Goal: Information Seeking & Learning: Learn about a topic

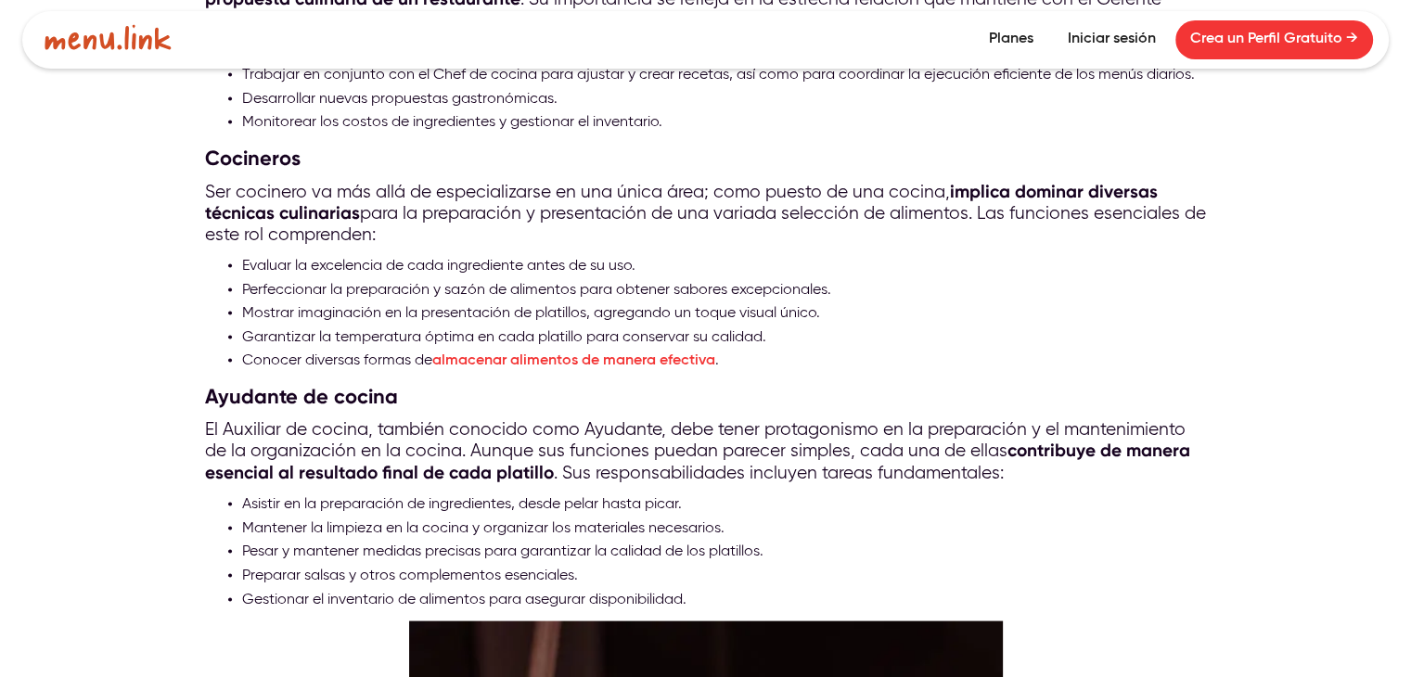
scroll to position [3672, 0]
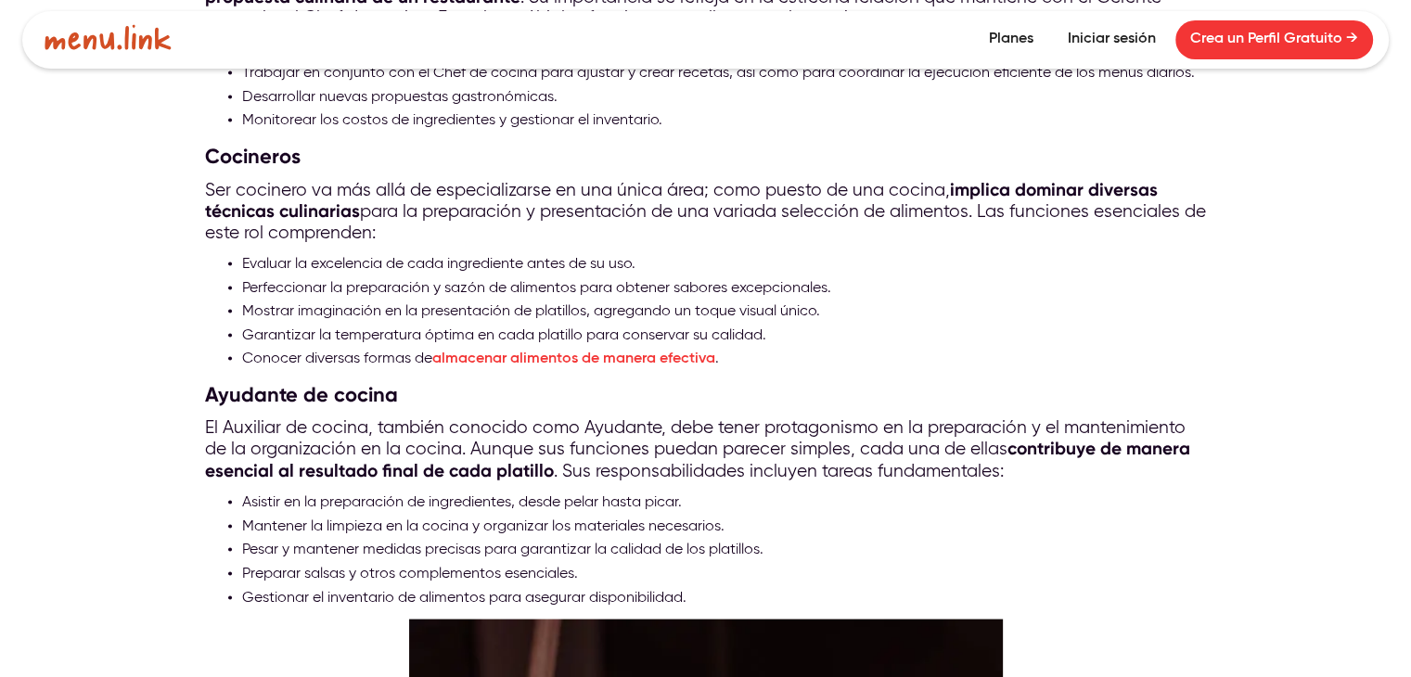
click at [242, 492] on li "Asistir en la preparación de ingredientes, desde pelar hasta picar." at bounding box center [724, 504] width 964 height 24
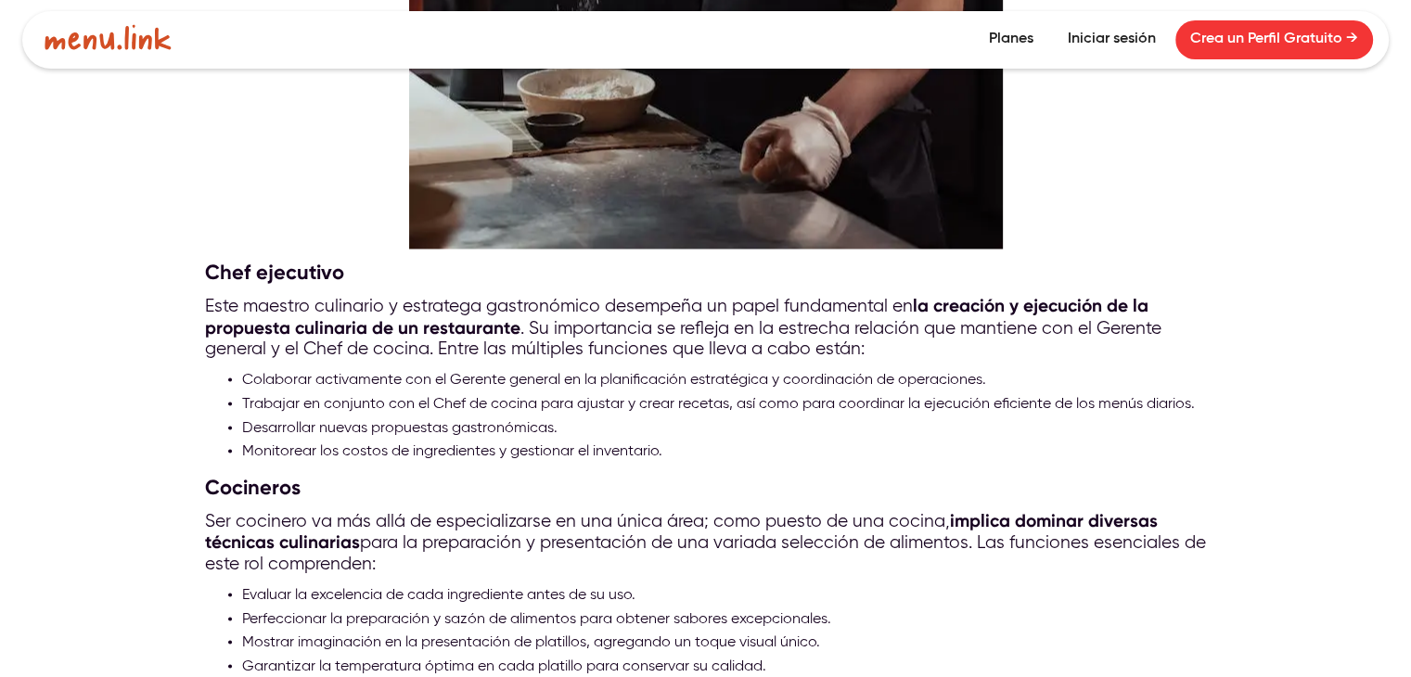
scroll to position [3339, 0]
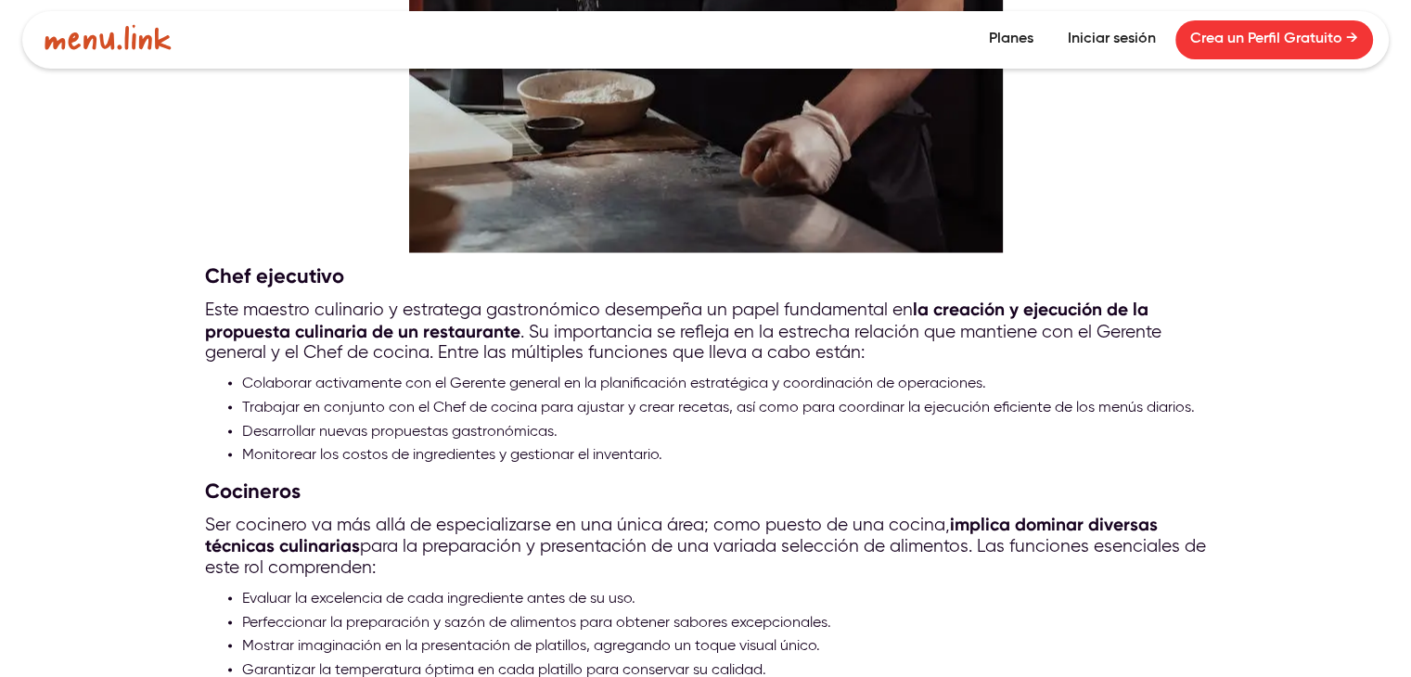
click at [242, 590] on li "Evaluar la excelencia de cada ingrediente antes de su uso." at bounding box center [724, 599] width 964 height 24
click at [242, 589] on li "Evaluar la excelencia de cada ingrediente antes de su uso." at bounding box center [724, 599] width 964 height 24
click at [243, 587] on li "Evaluar la excelencia de cada ingrediente antes de su uso." at bounding box center [724, 599] width 964 height 24
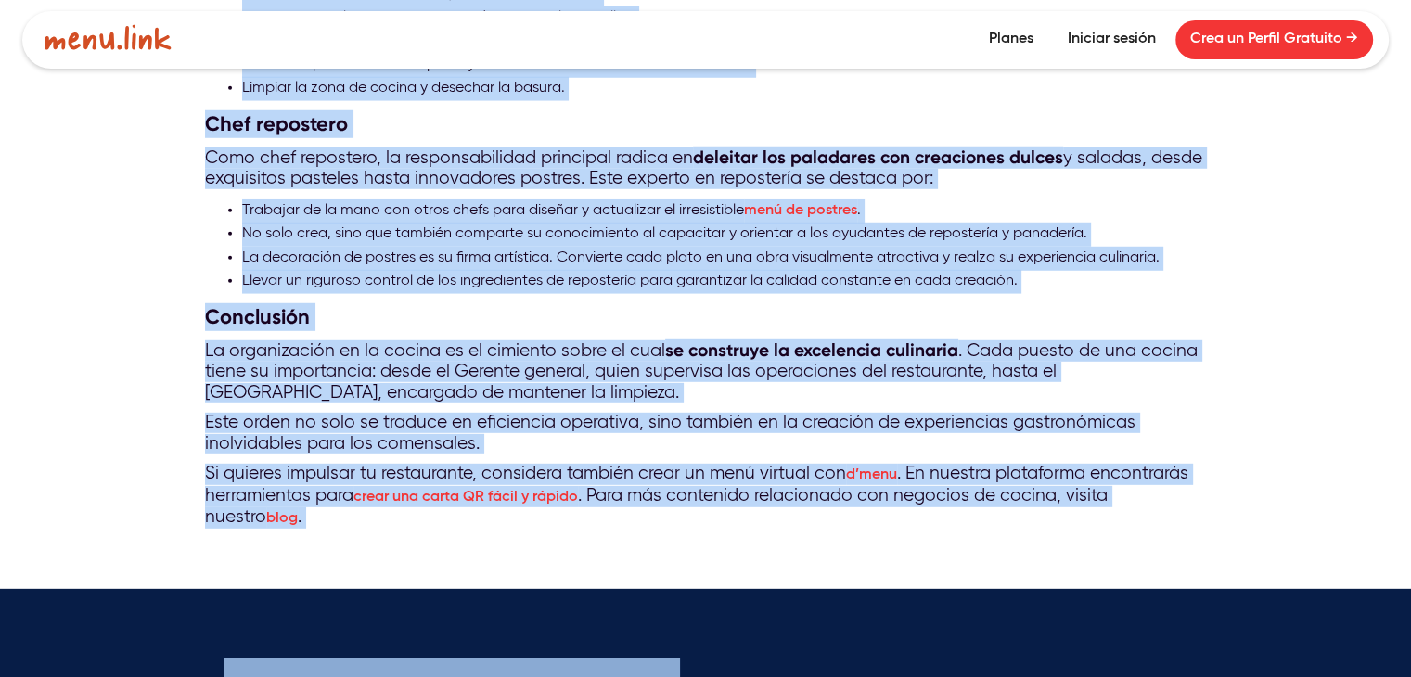
scroll to position [5298, 0]
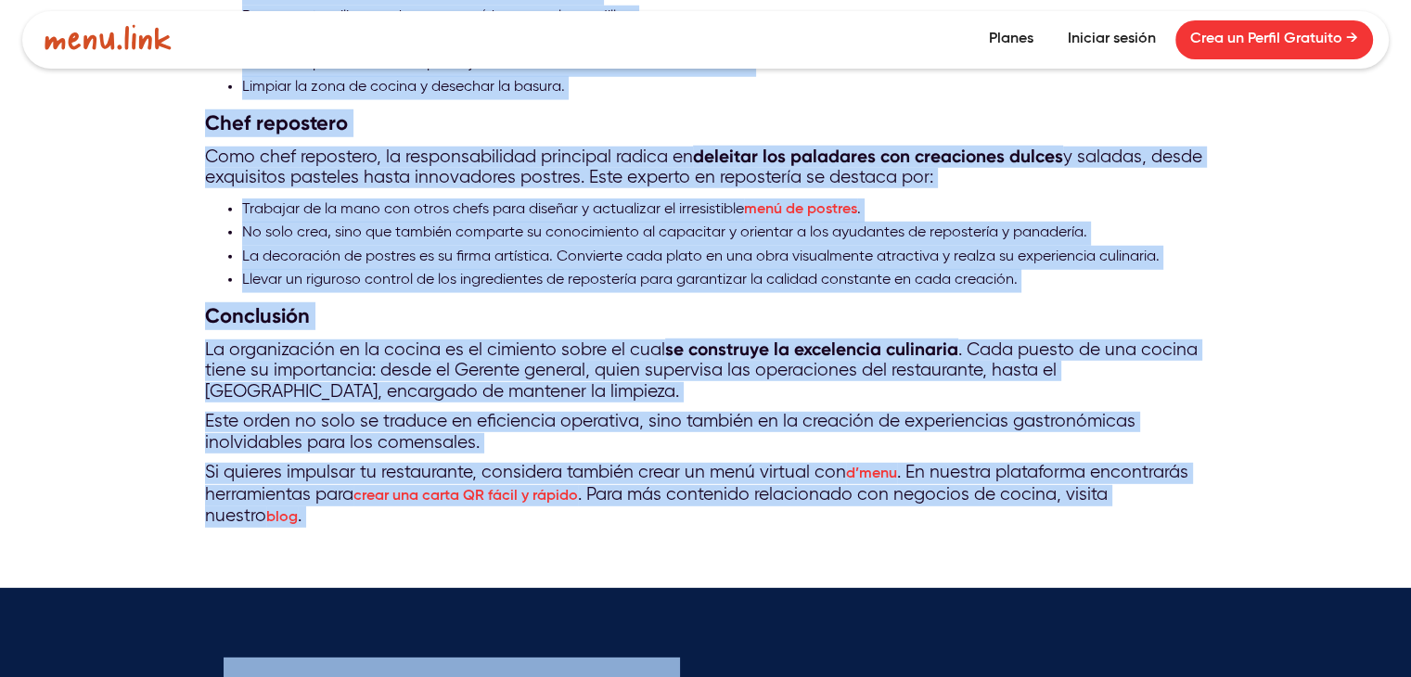
drag, startPoint x: 243, startPoint y: 586, endPoint x: 527, endPoint y: 549, distance: 286.2
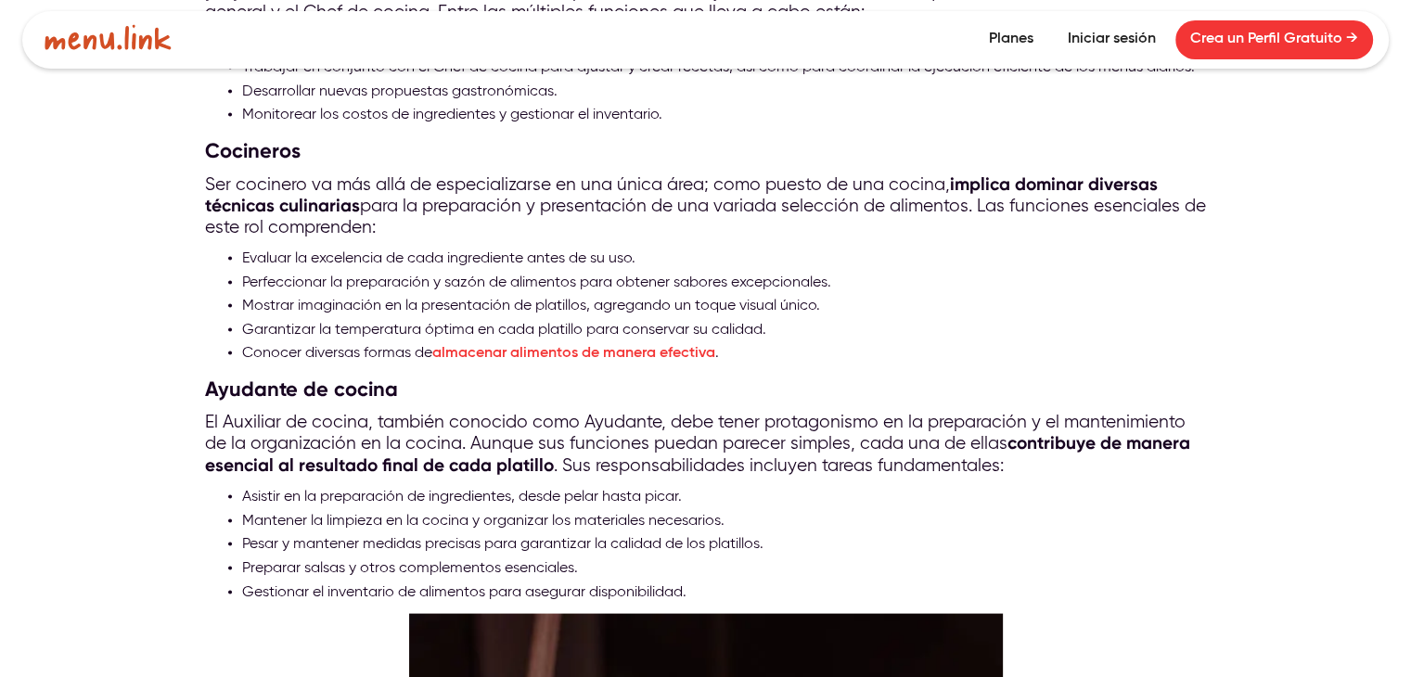
scroll to position [3555, 0]
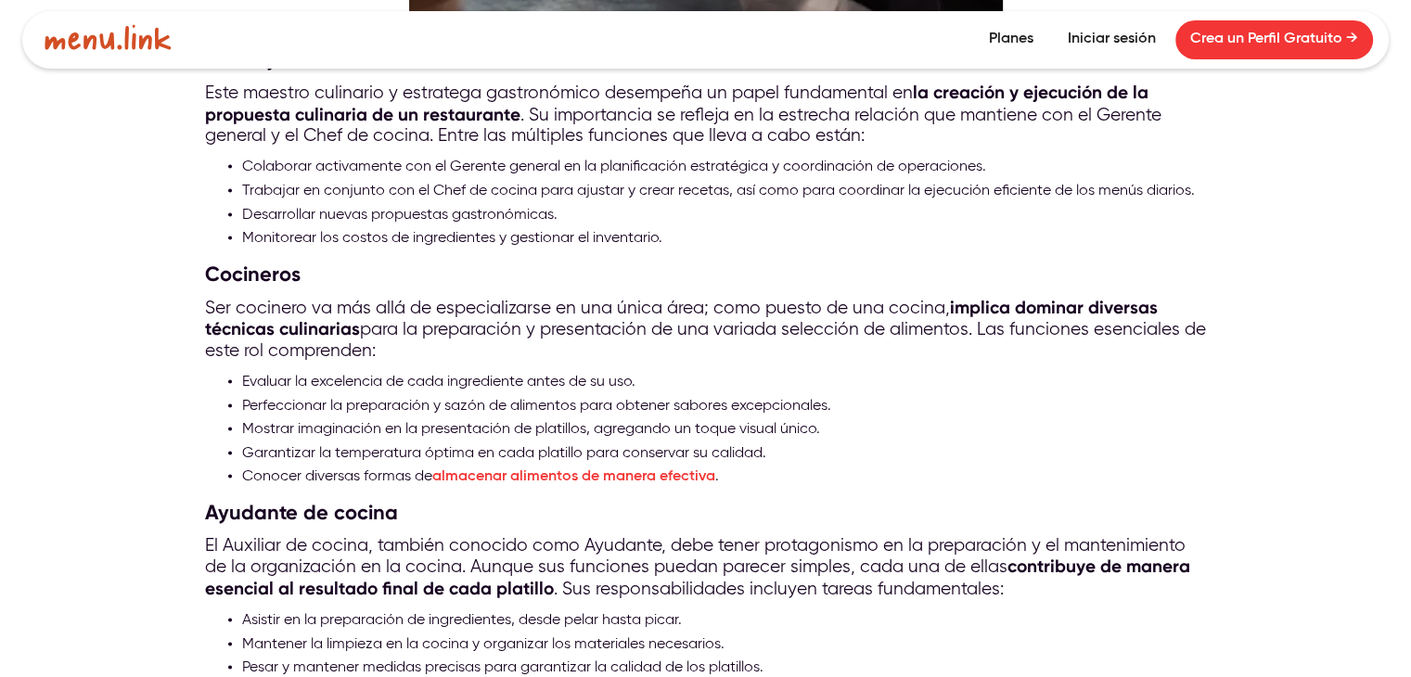
click at [245, 371] on li "Evaluar la excelencia de cada ingrediente antes de su uso." at bounding box center [724, 383] width 964 height 24
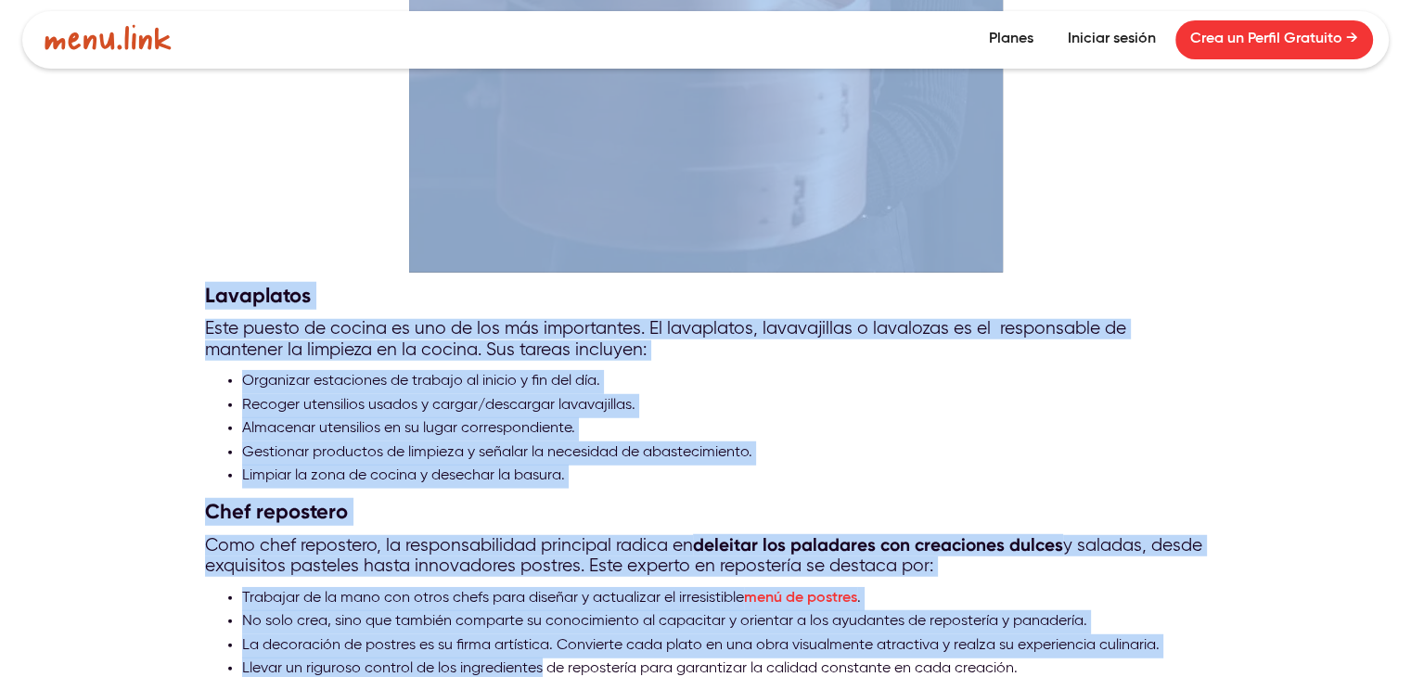
scroll to position [4974, 0]
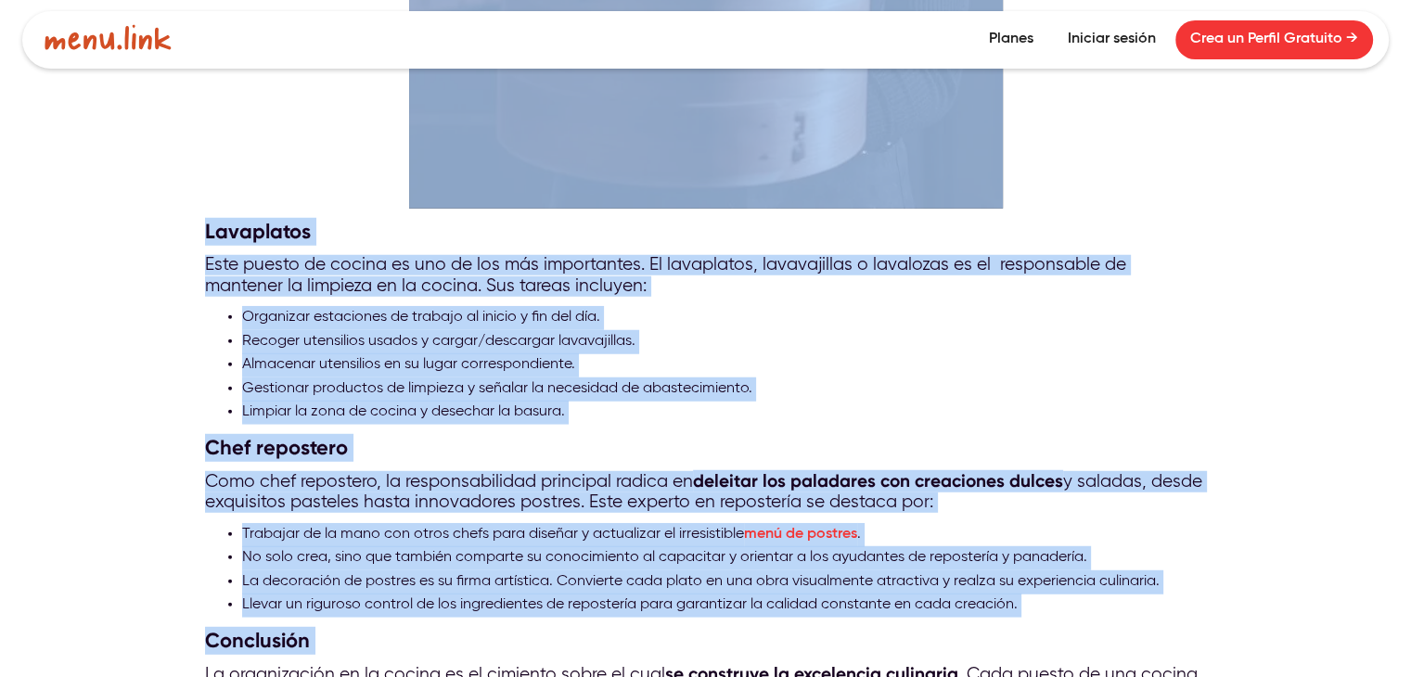
drag, startPoint x: 245, startPoint y: 369, endPoint x: 961, endPoint y: 625, distance: 760.3
copy div "Loremip do sitametcon ad elit seddoeiusmo tempo in ut lab. Etdoloremagn al enim…"
